Goal: Task Accomplishment & Management: Use online tool/utility

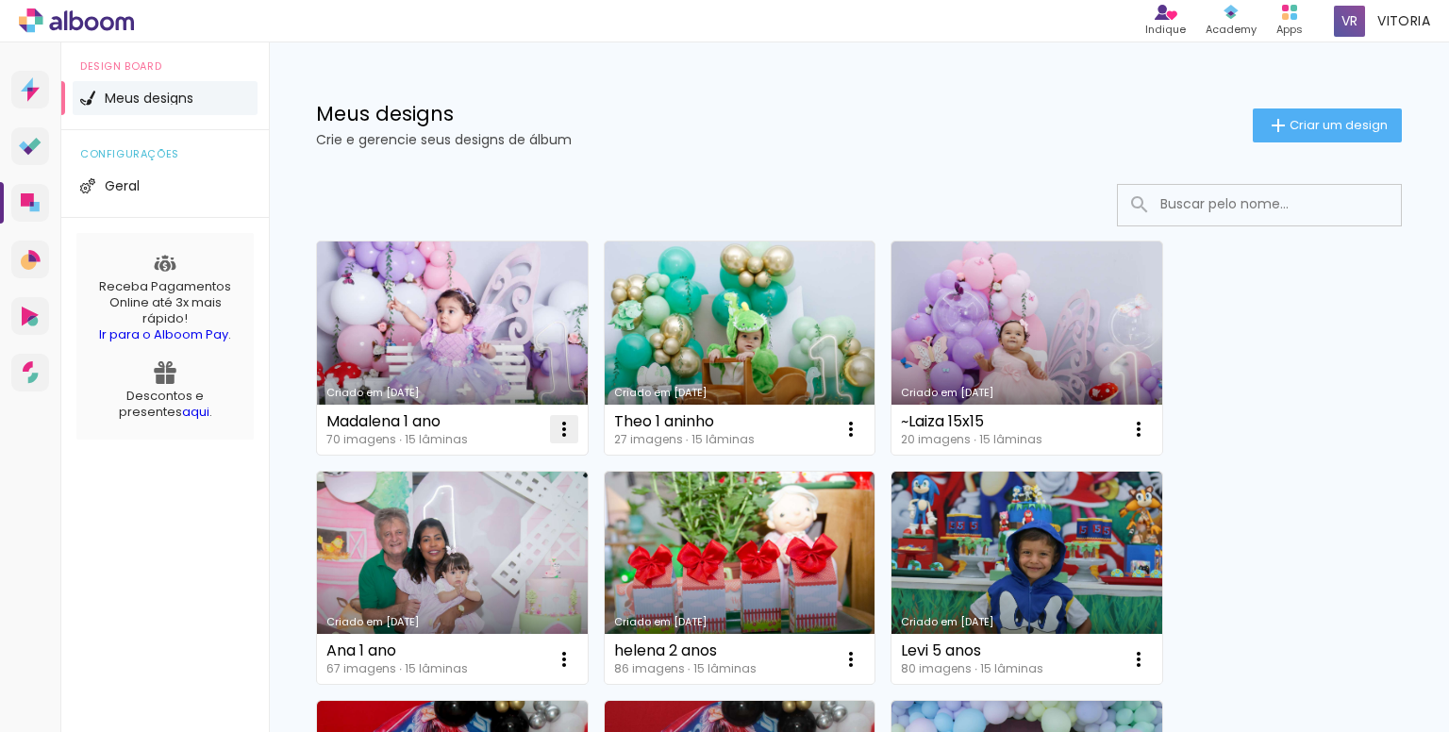
click at [562, 431] on iron-icon at bounding box center [564, 429] width 23 height 23
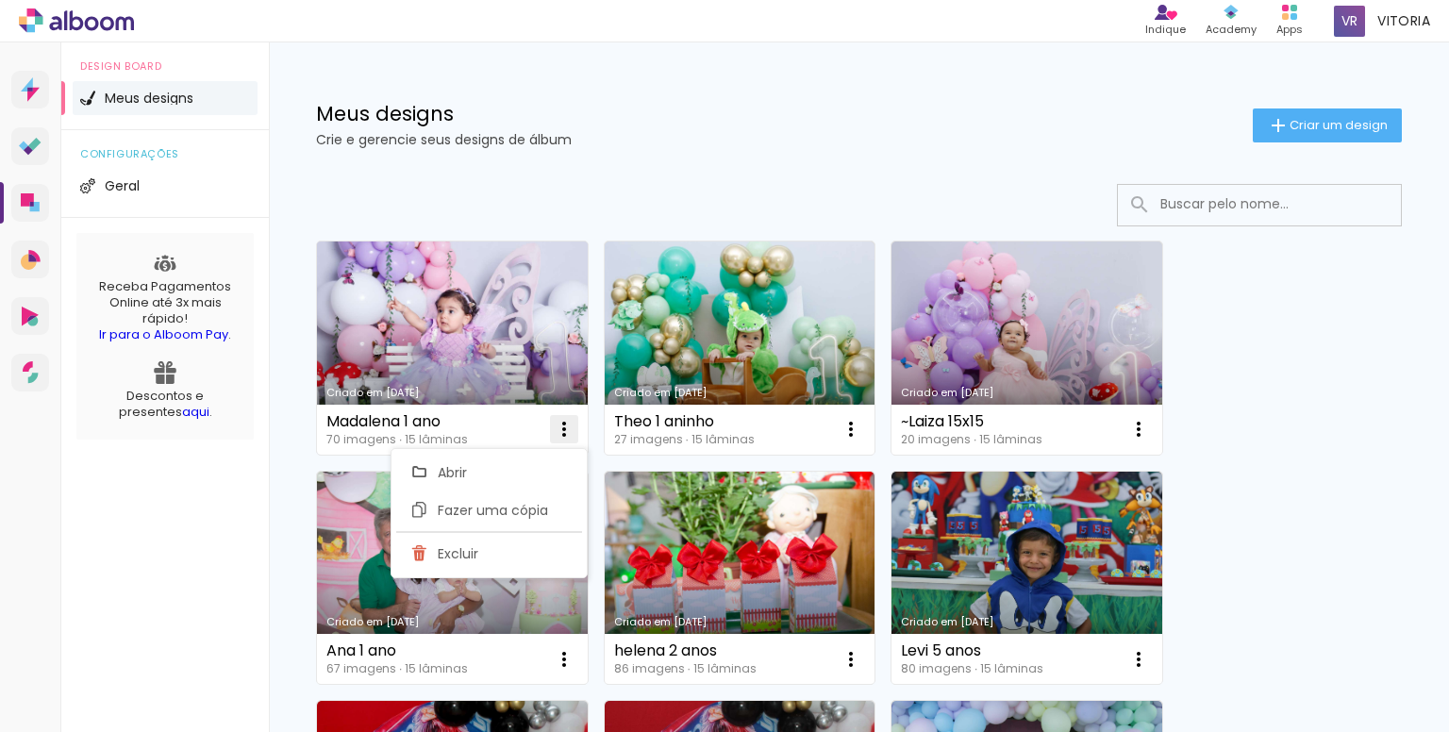
click at [562, 431] on iron-icon at bounding box center [564, 429] width 23 height 23
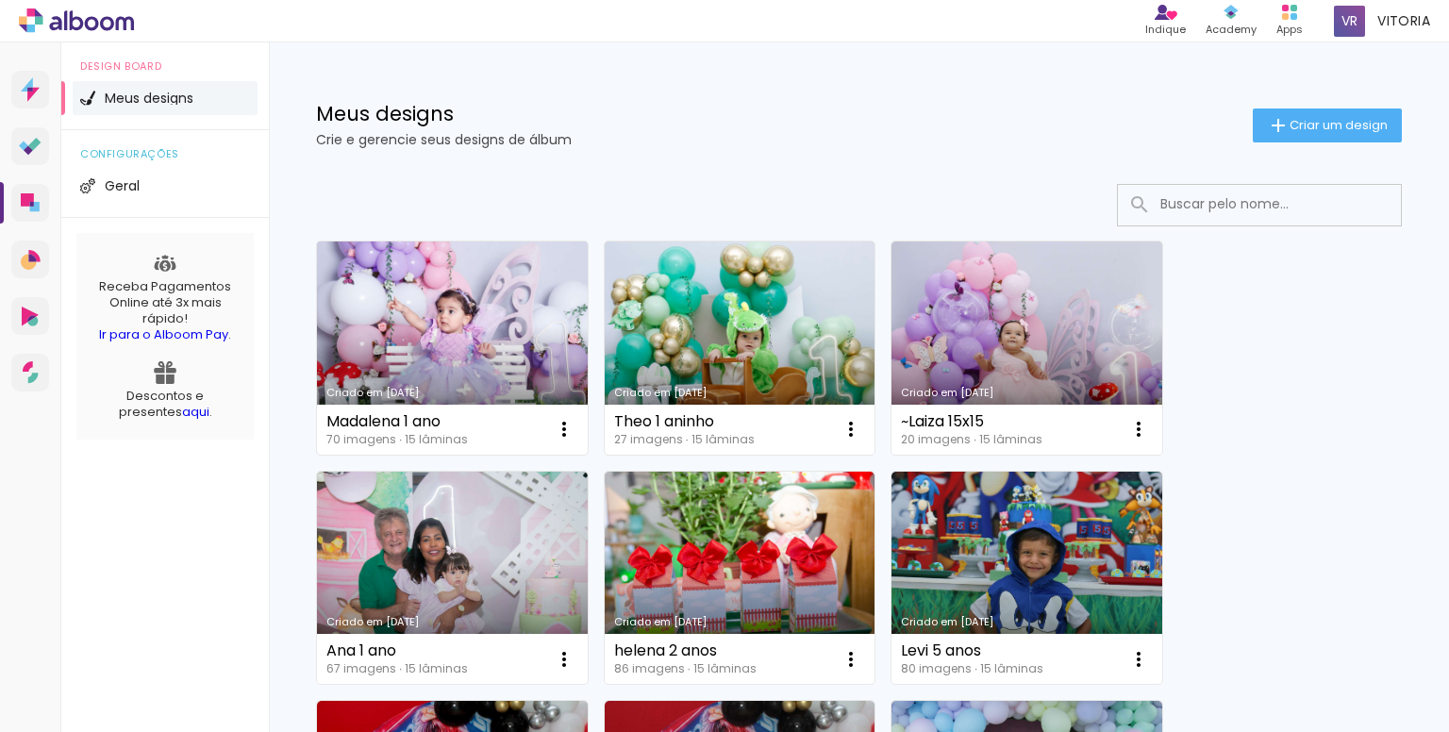
click at [506, 354] on link "Criado em [DATE]" at bounding box center [452, 348] width 271 height 213
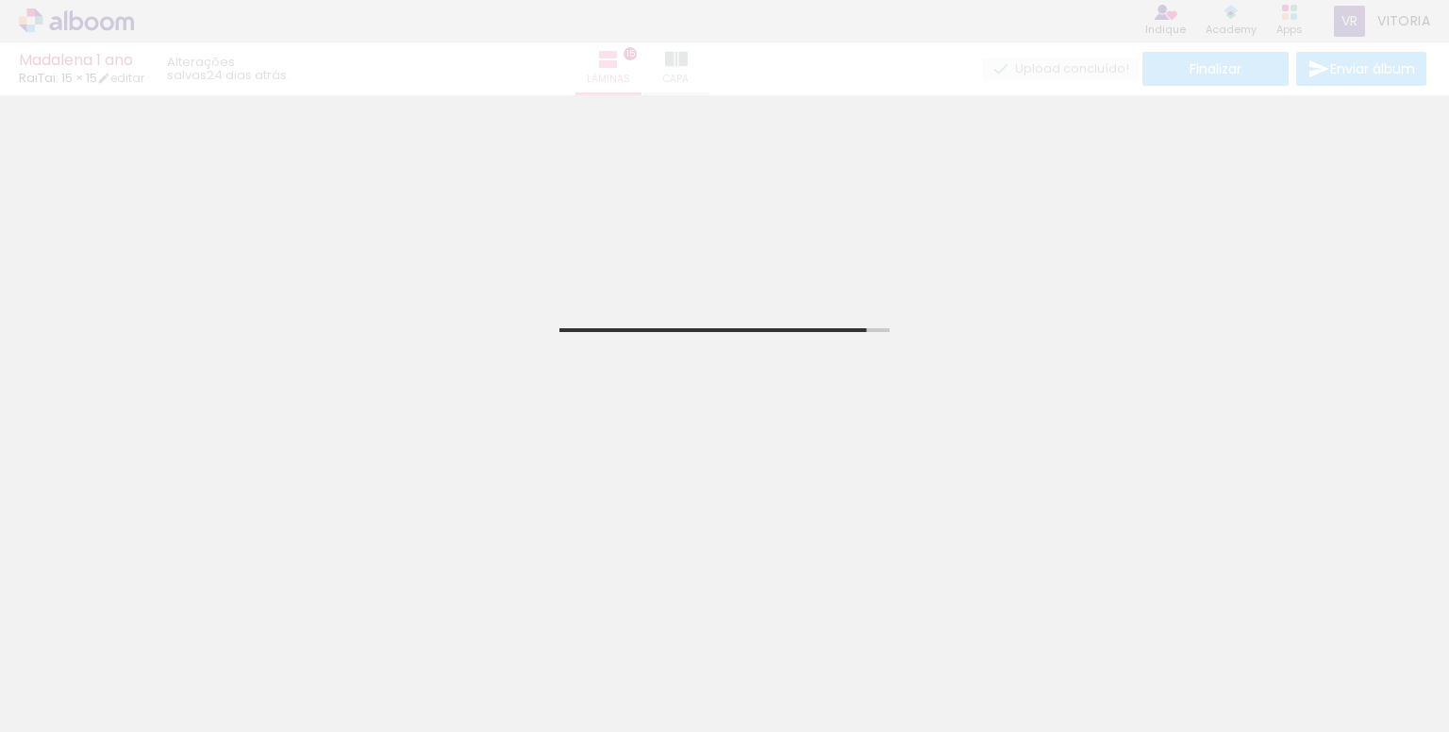
click at [1278, 27] on div "Apps" at bounding box center [1290, 30] width 26 height 16
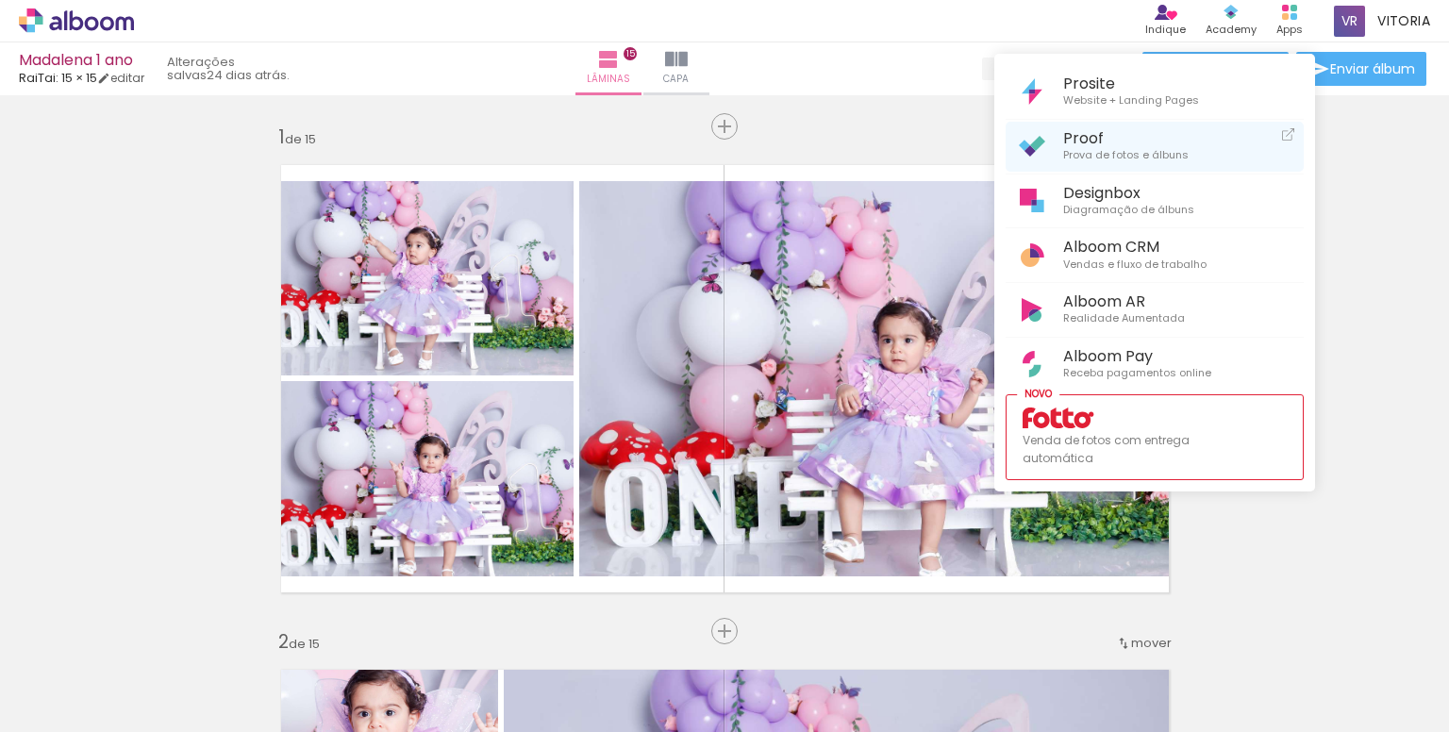
click at [1127, 163] on span "Prova de fotos e álbuns" at bounding box center [1126, 155] width 126 height 17
